Goal: Check status: Check status

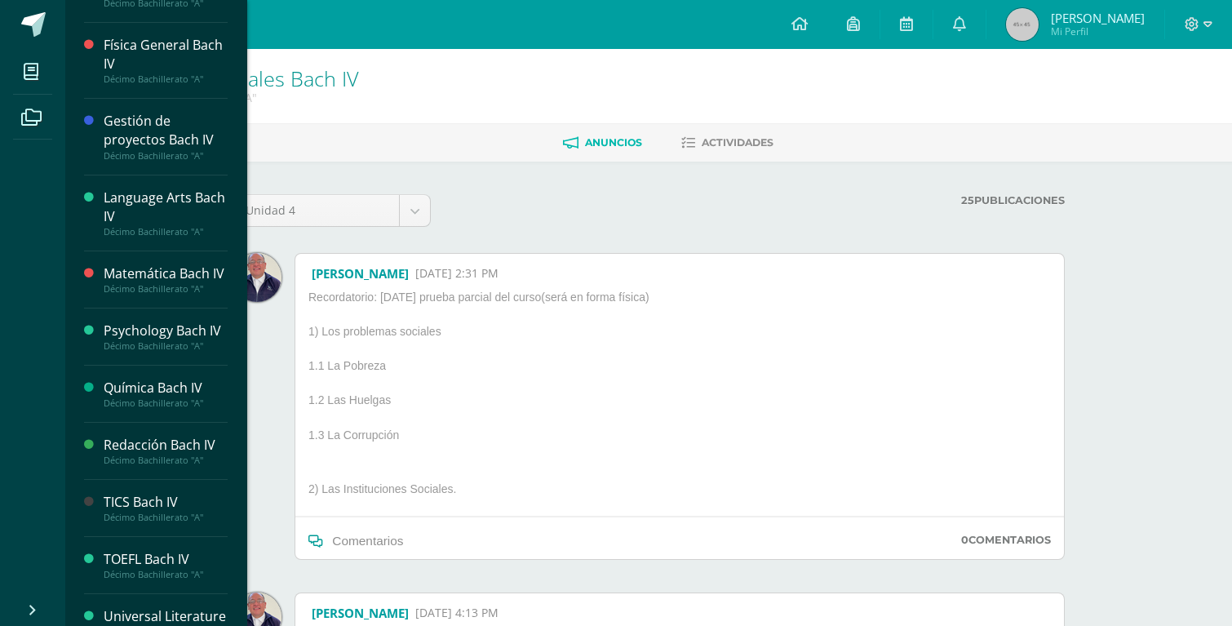
scroll to position [440, 0]
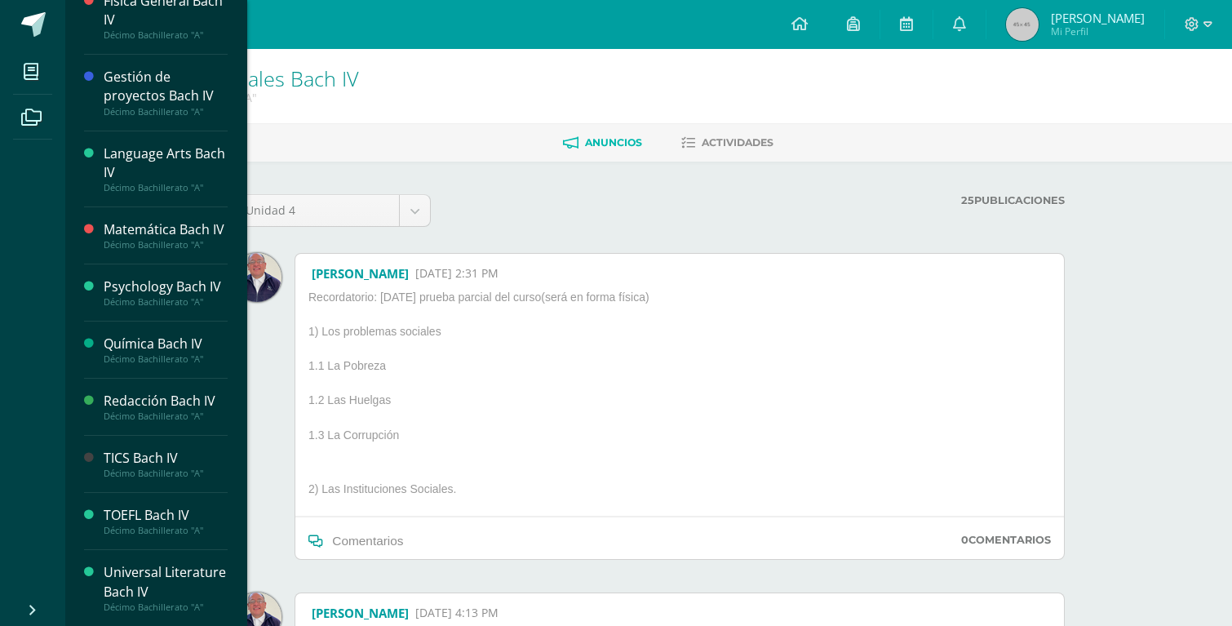
click at [148, 386] on div "Redacción [PERSON_NAME] IV Décimo Bachillerato "A"" at bounding box center [156, 406] width 144 height 57
click at [148, 400] on div "Redacción Bach IV" at bounding box center [166, 401] width 124 height 19
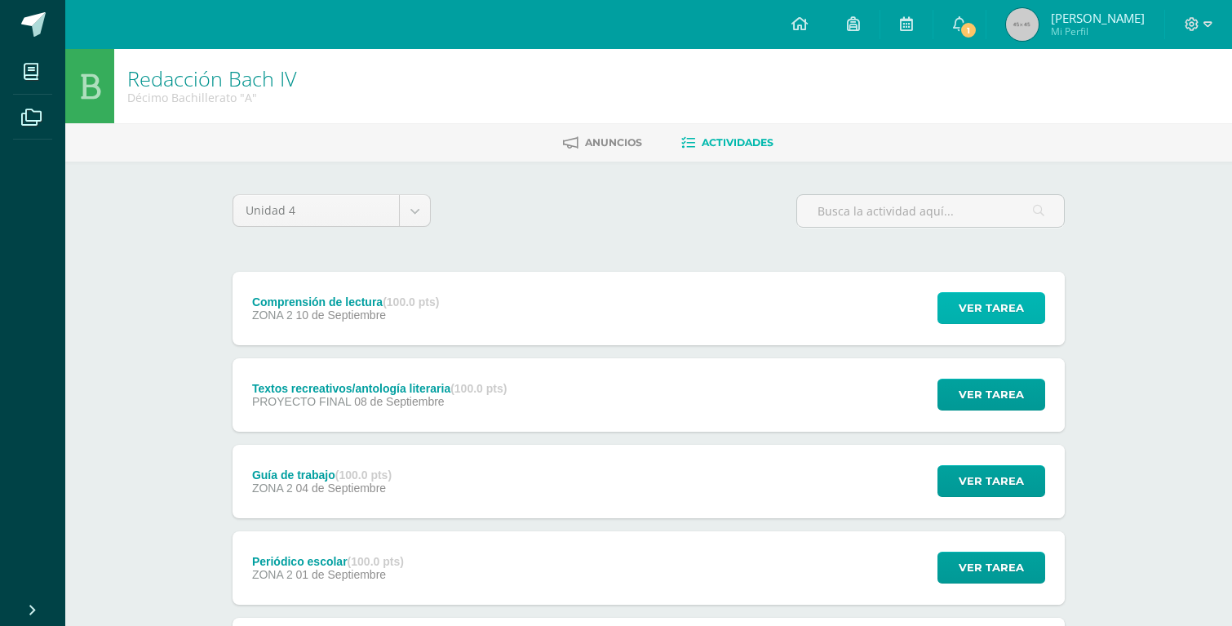
click at [975, 299] on span "Ver tarea" at bounding box center [990, 308] width 65 height 30
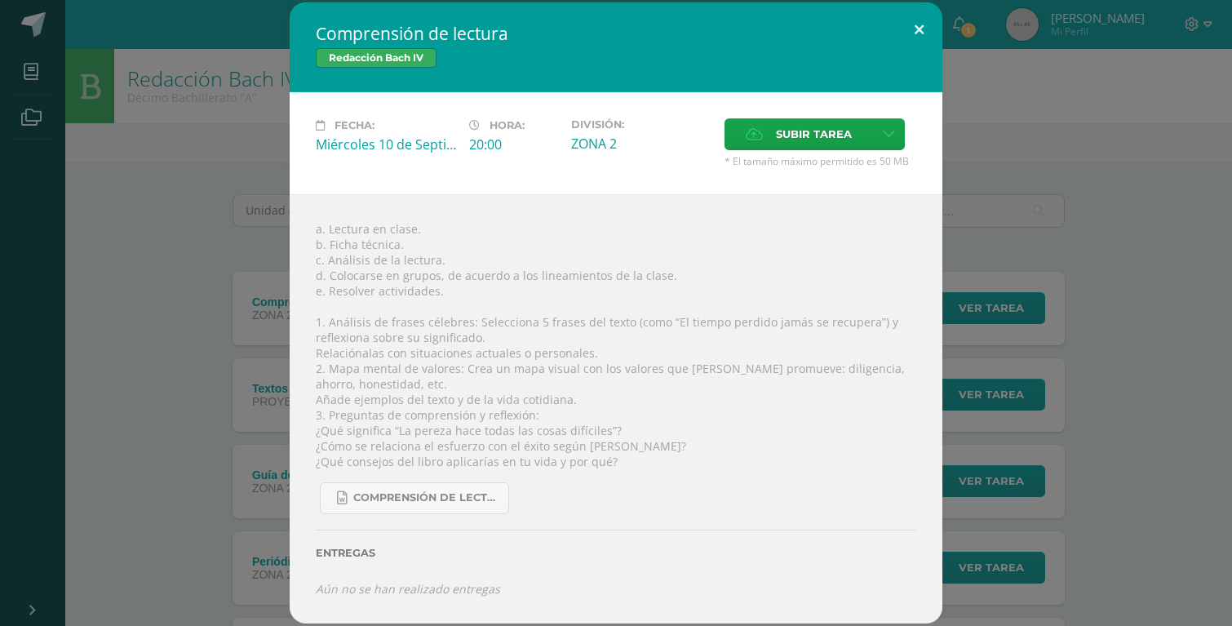
click at [909, 39] on button at bounding box center [919, 29] width 46 height 55
